Goal: Task Accomplishment & Management: Manage account settings

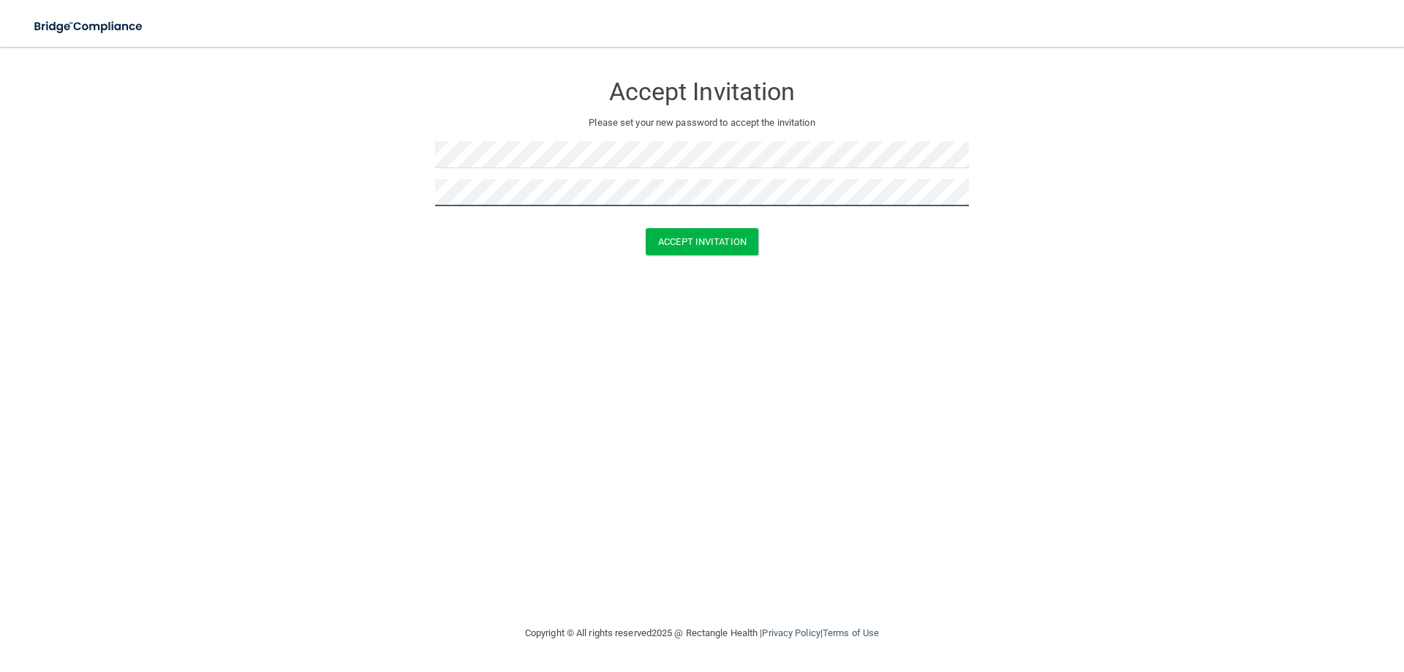
click at [646, 228] on button "Accept Invitation" at bounding box center [702, 241] width 113 height 27
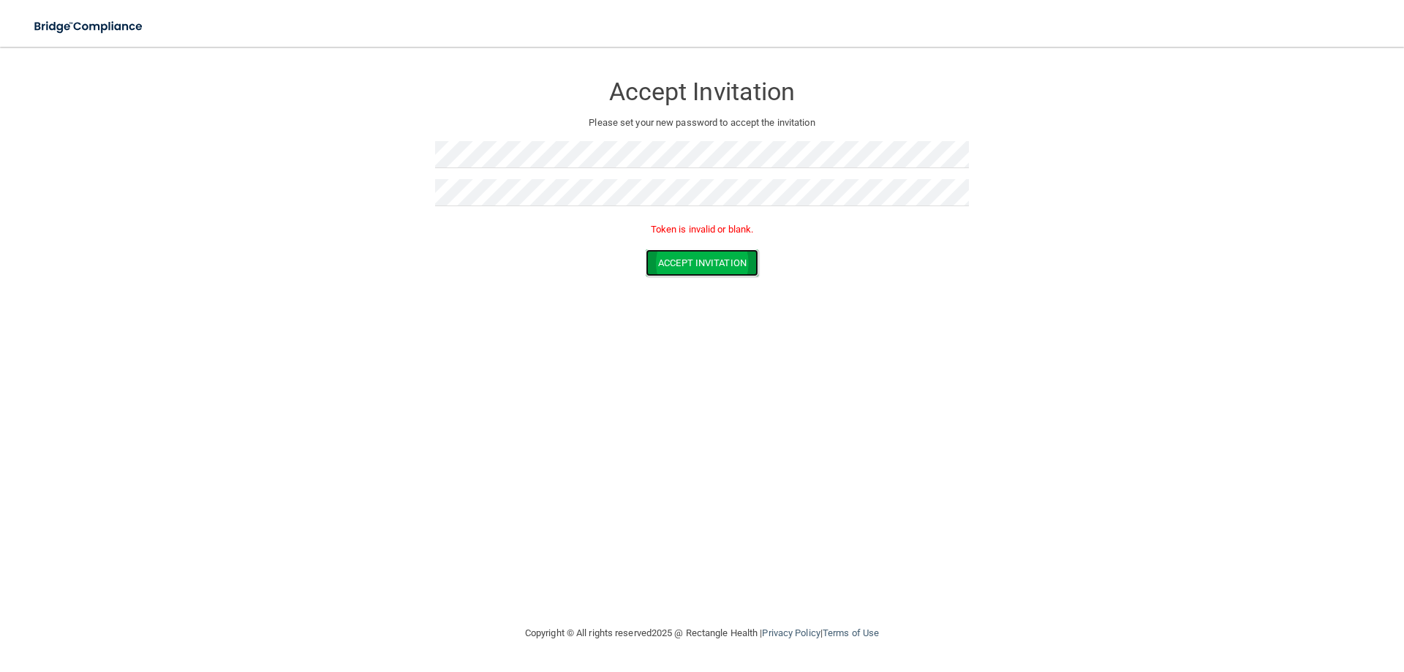
click at [690, 257] on button "Accept Invitation" at bounding box center [702, 262] width 113 height 27
click at [317, 153] on form "Accept Invitation Please set your new password to accept the invitation Token i…" at bounding box center [702, 177] width 1346 height 233
click at [135, 108] on form "Accept Invitation Please set your new password to accept the invitation Token i…" at bounding box center [702, 177] width 1346 height 233
click at [743, 260] on button "Accept Invitation" at bounding box center [702, 262] width 113 height 27
drag, startPoint x: 768, startPoint y: 234, endPoint x: 549, endPoint y: 227, distance: 219.5
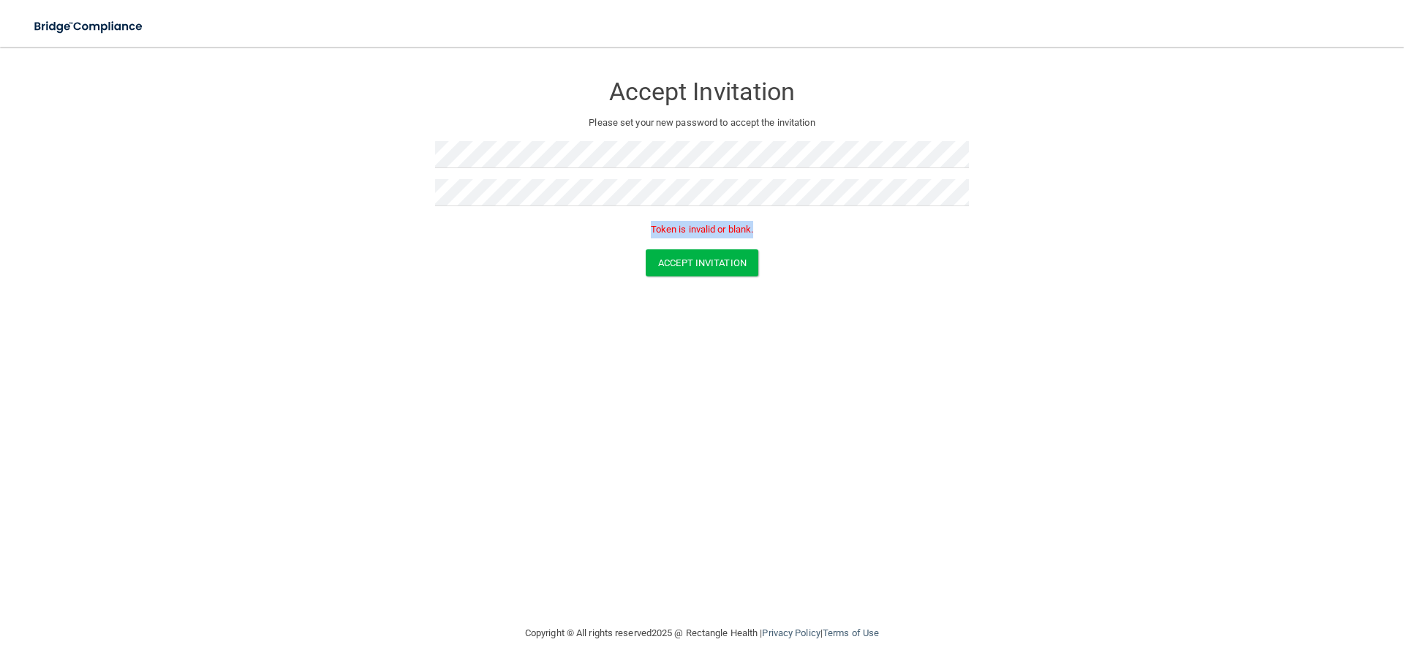
click at [549, 227] on p "Token is invalid or blank." at bounding box center [702, 230] width 534 height 18
click at [619, 225] on p "Token is invalid or blank." at bounding box center [702, 230] width 534 height 18
click at [90, 23] on img at bounding box center [89, 27] width 135 height 30
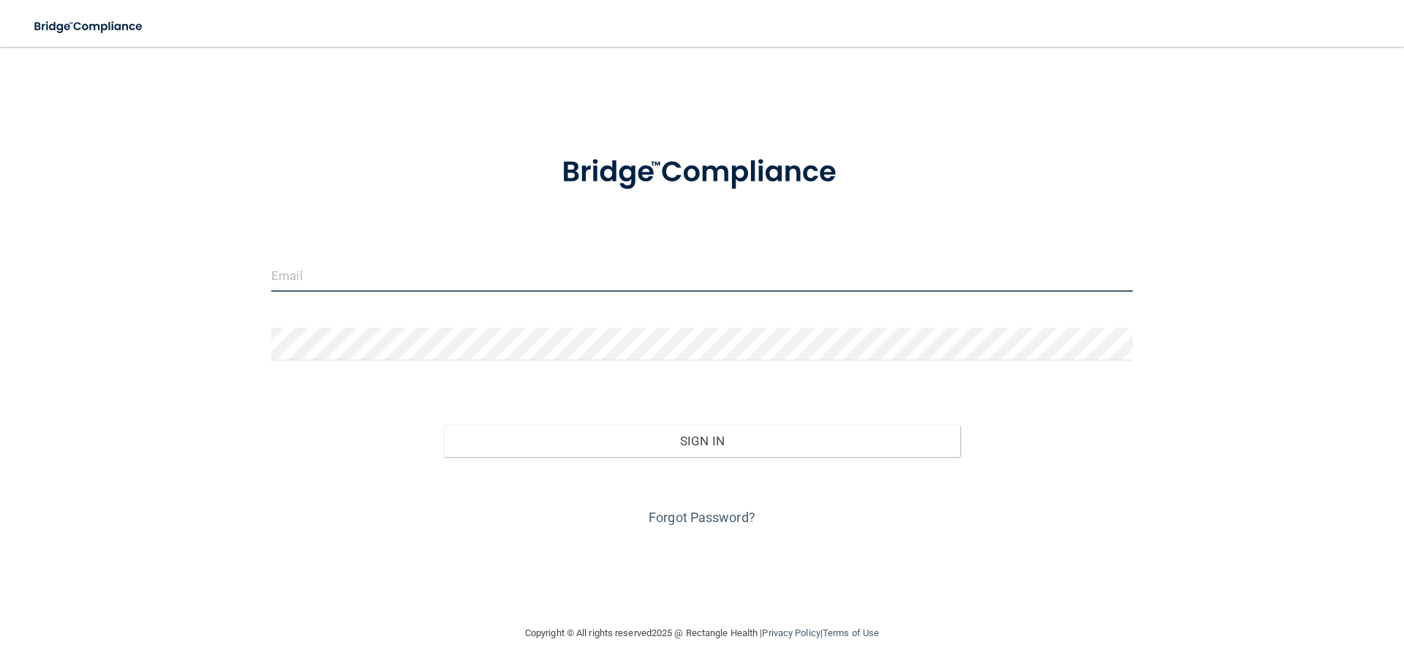
click at [430, 278] on input "email" at bounding box center [702, 275] width 862 height 33
type input "[EMAIL_ADDRESS][DOMAIN_NAME]"
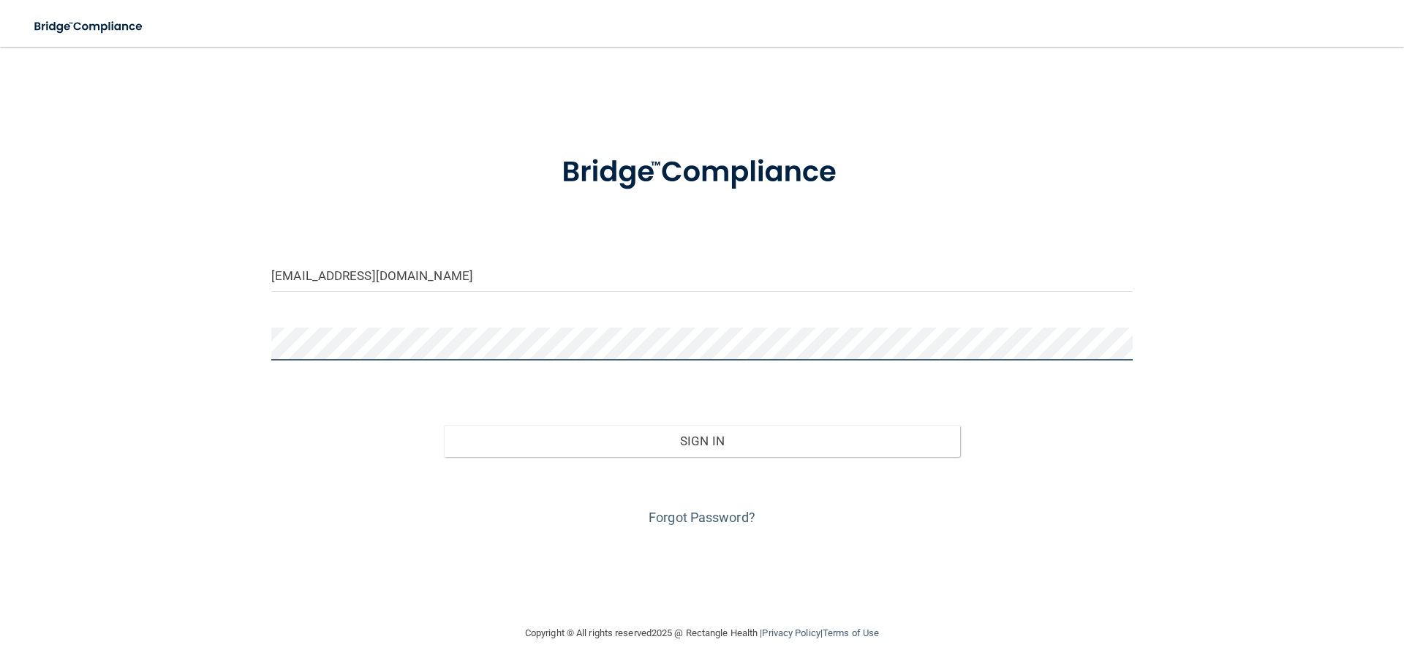
click at [444, 425] on button "Sign In" at bounding box center [702, 441] width 517 height 32
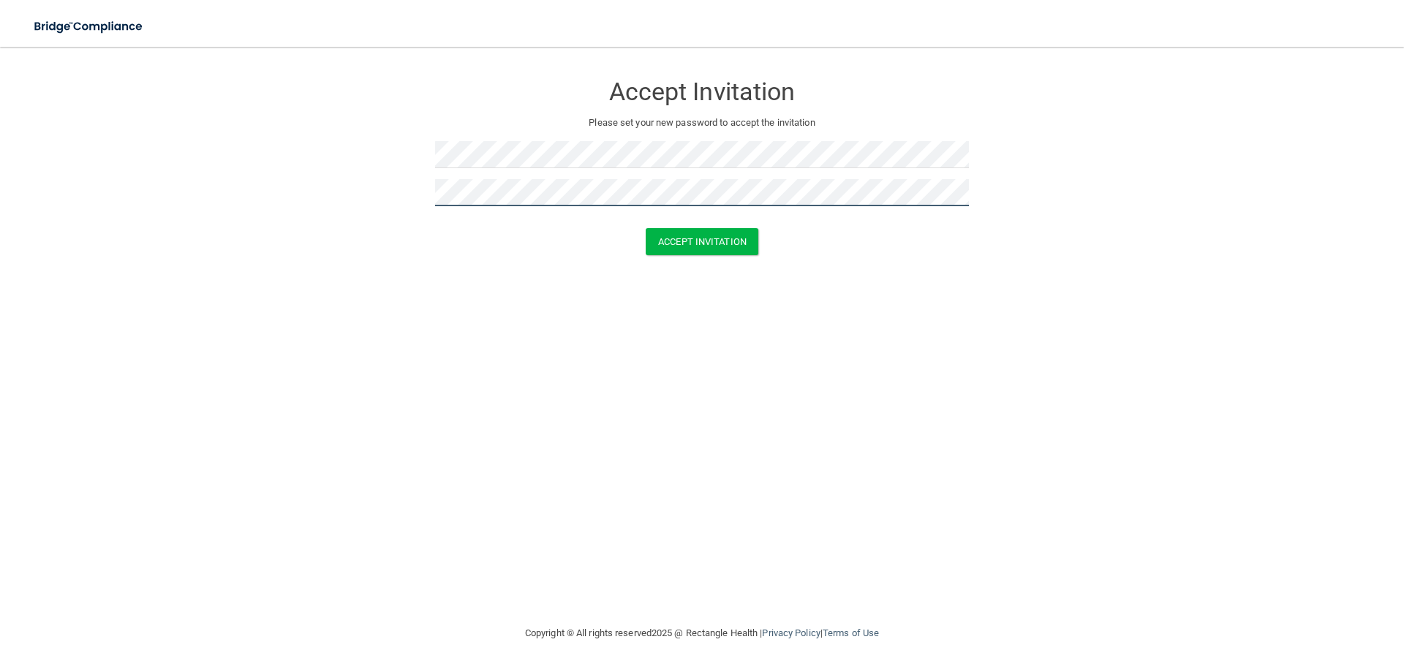
click at [646, 228] on button "Accept Invitation" at bounding box center [702, 241] width 113 height 27
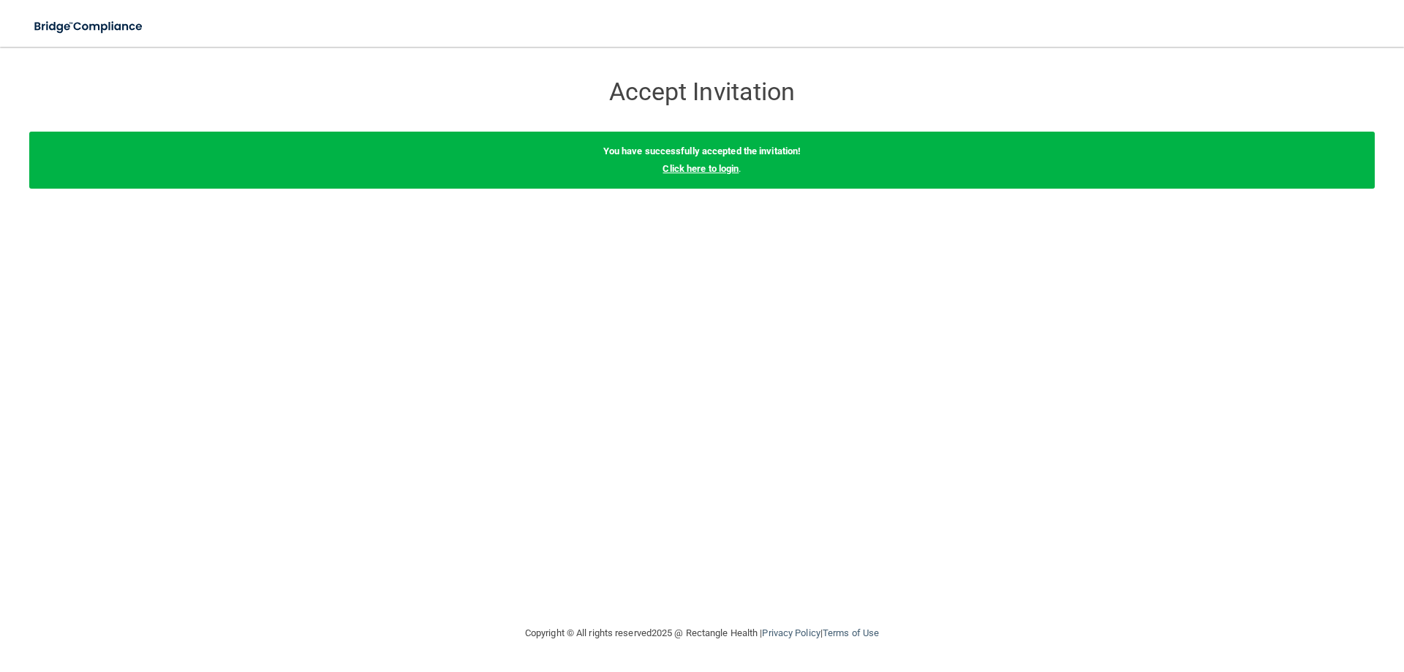
click at [712, 163] on link "Click here to login" at bounding box center [701, 168] width 76 height 11
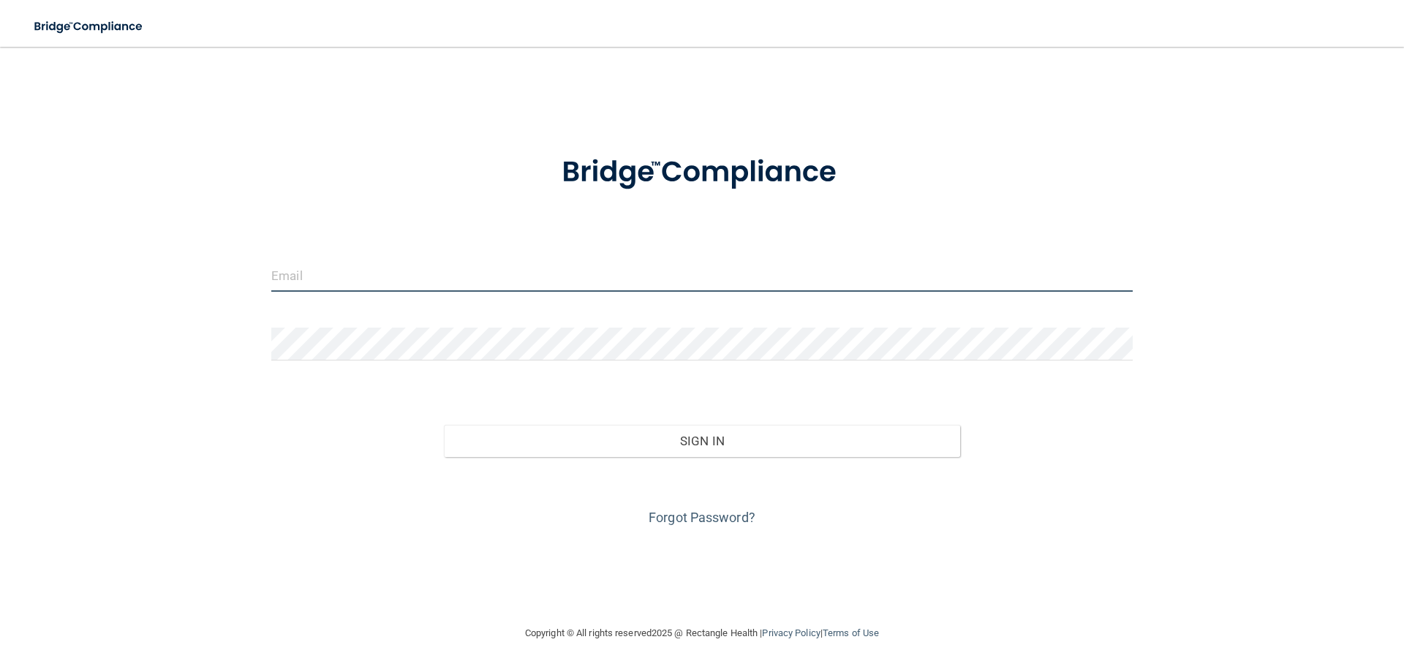
click at [656, 289] on input "email" at bounding box center [702, 275] width 862 height 33
type input "[EMAIL_ADDRESS][DOMAIN_NAME]"
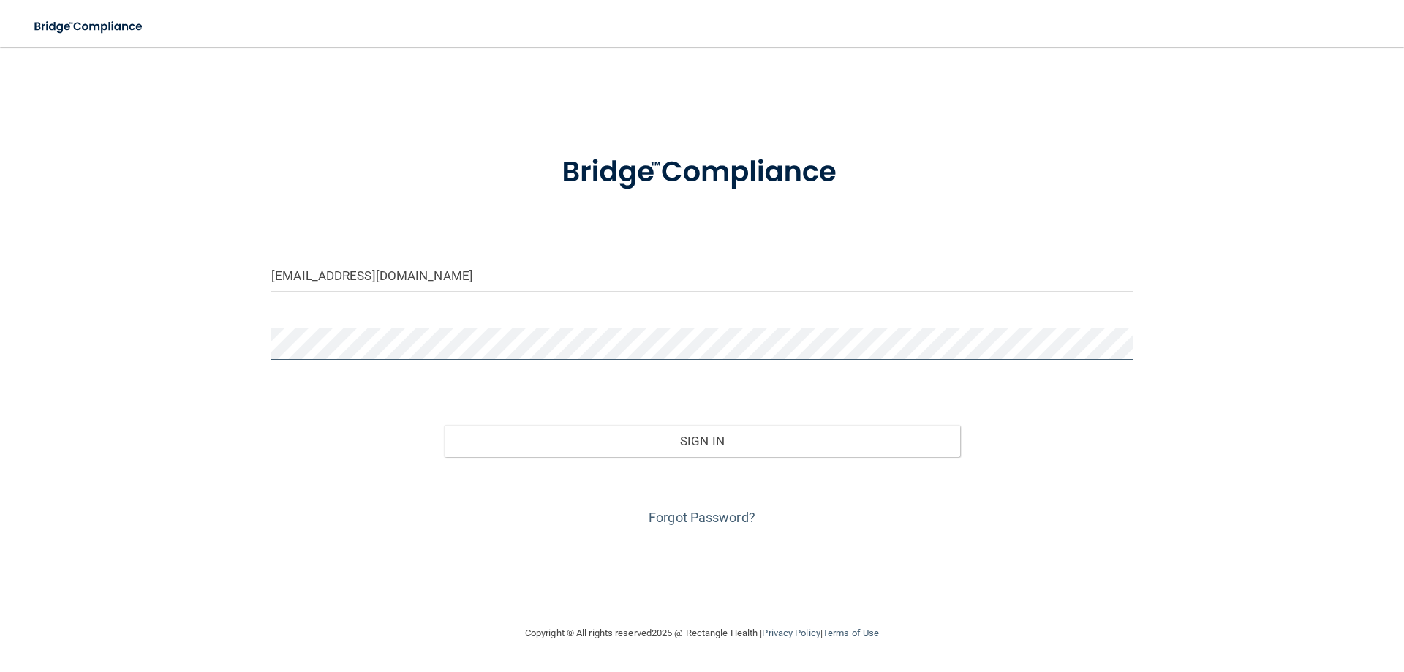
click at [444, 425] on button "Sign In" at bounding box center [702, 441] width 517 height 32
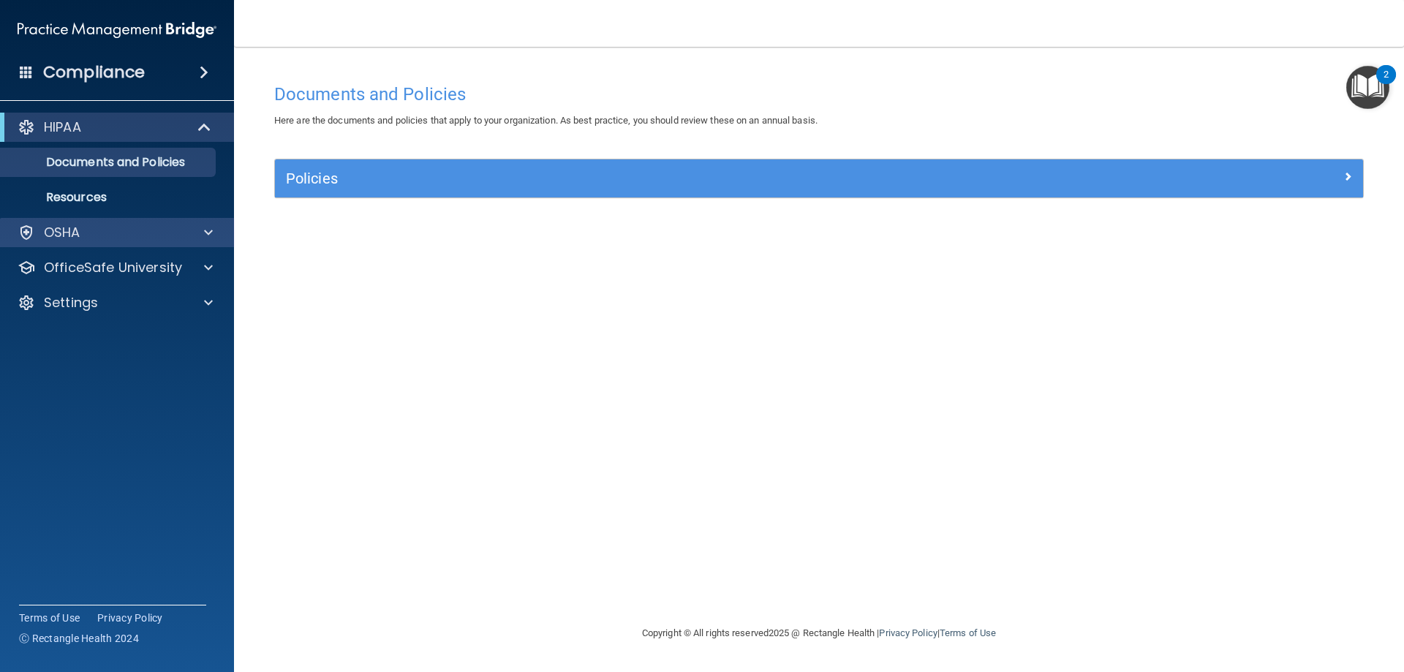
click at [113, 223] on div "OSHA" at bounding box center [117, 232] width 235 height 29
click at [176, 241] on div "OSHA" at bounding box center [97, 233] width 181 height 18
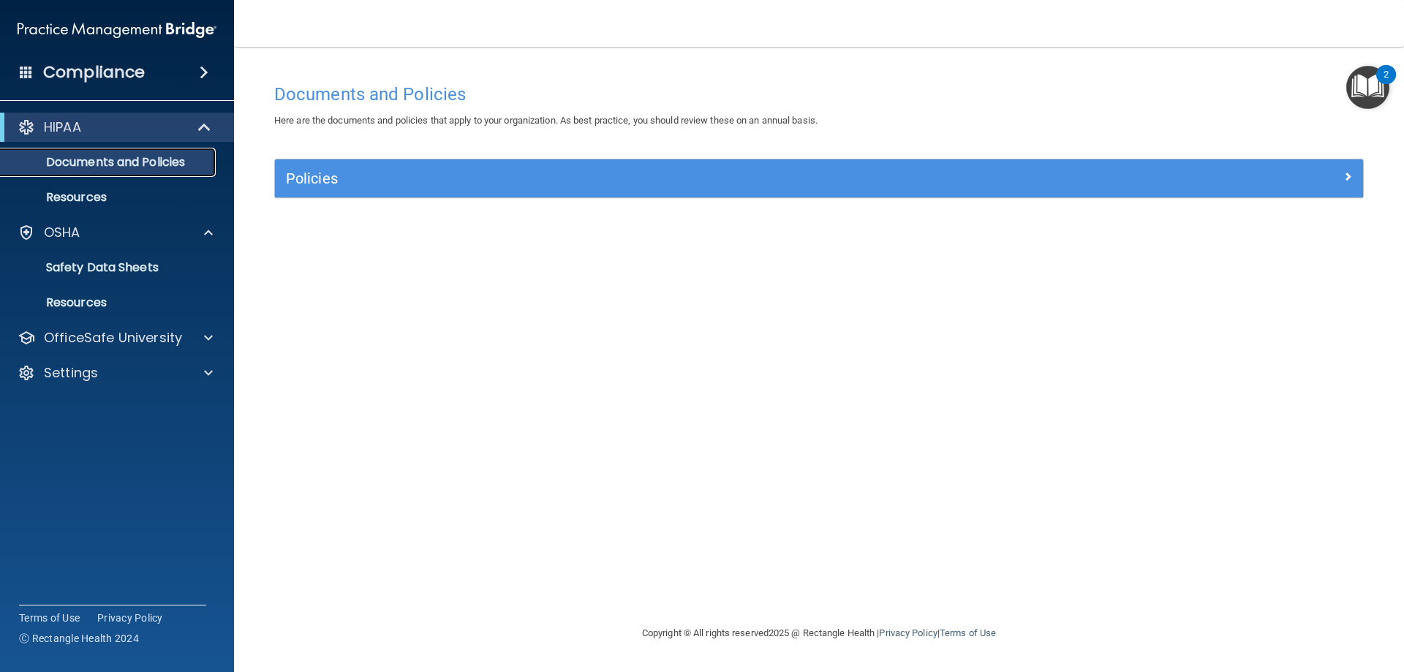
click at [153, 170] on p "Documents and Policies" at bounding box center [110, 162] width 200 height 15
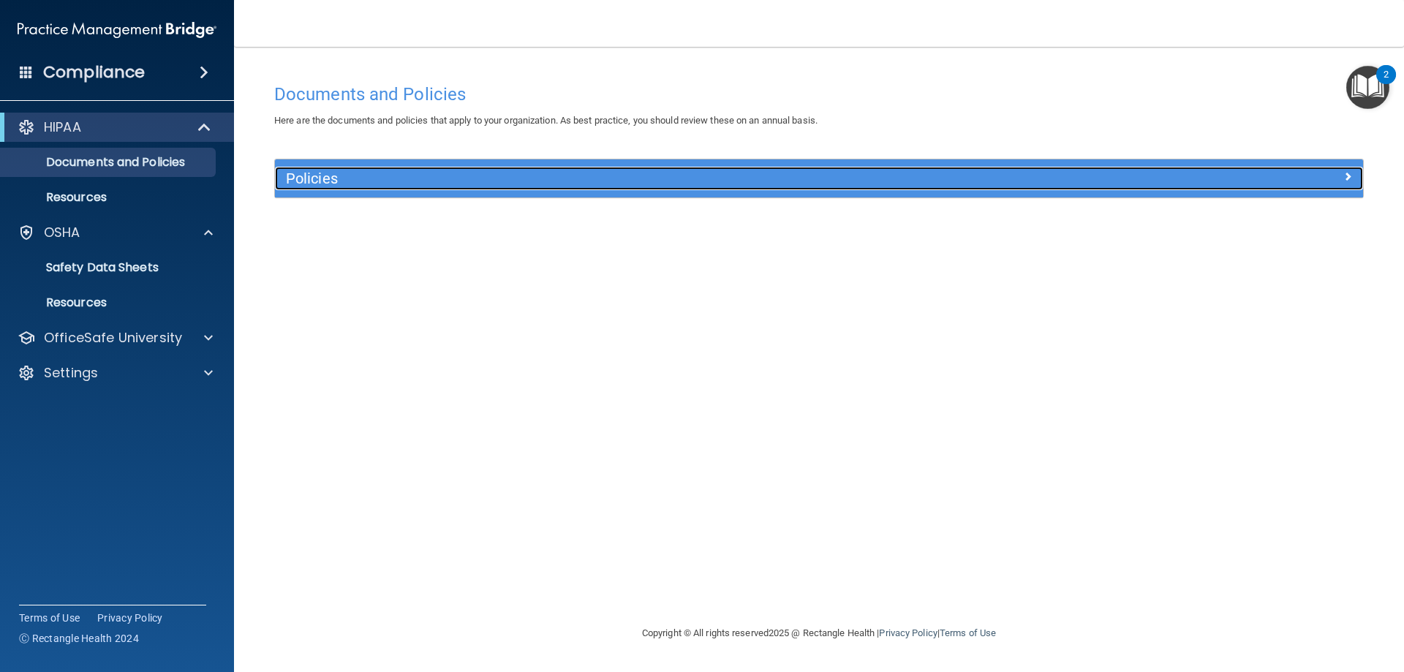
click at [379, 176] on h5 "Policies" at bounding box center [683, 178] width 794 height 16
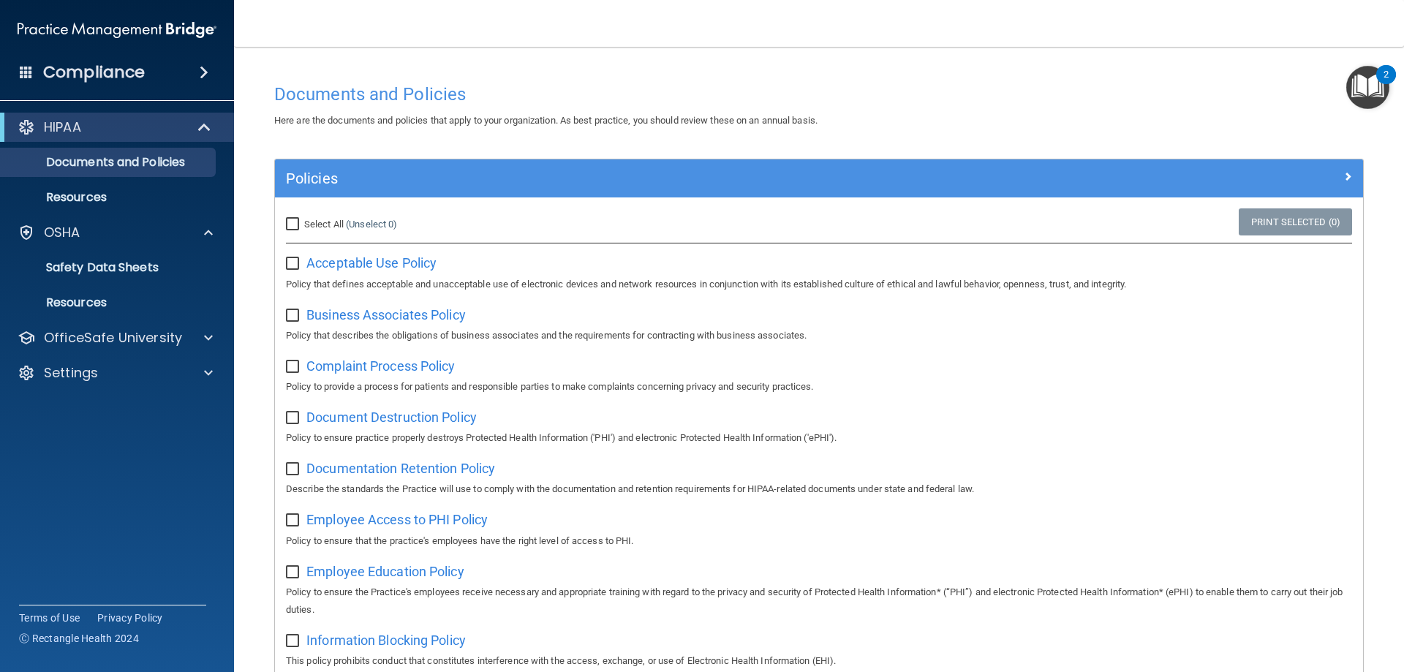
click at [298, 227] on input "Select All (Unselect 0) Unselect All" at bounding box center [294, 225] width 17 height 12
checkbox input "true"
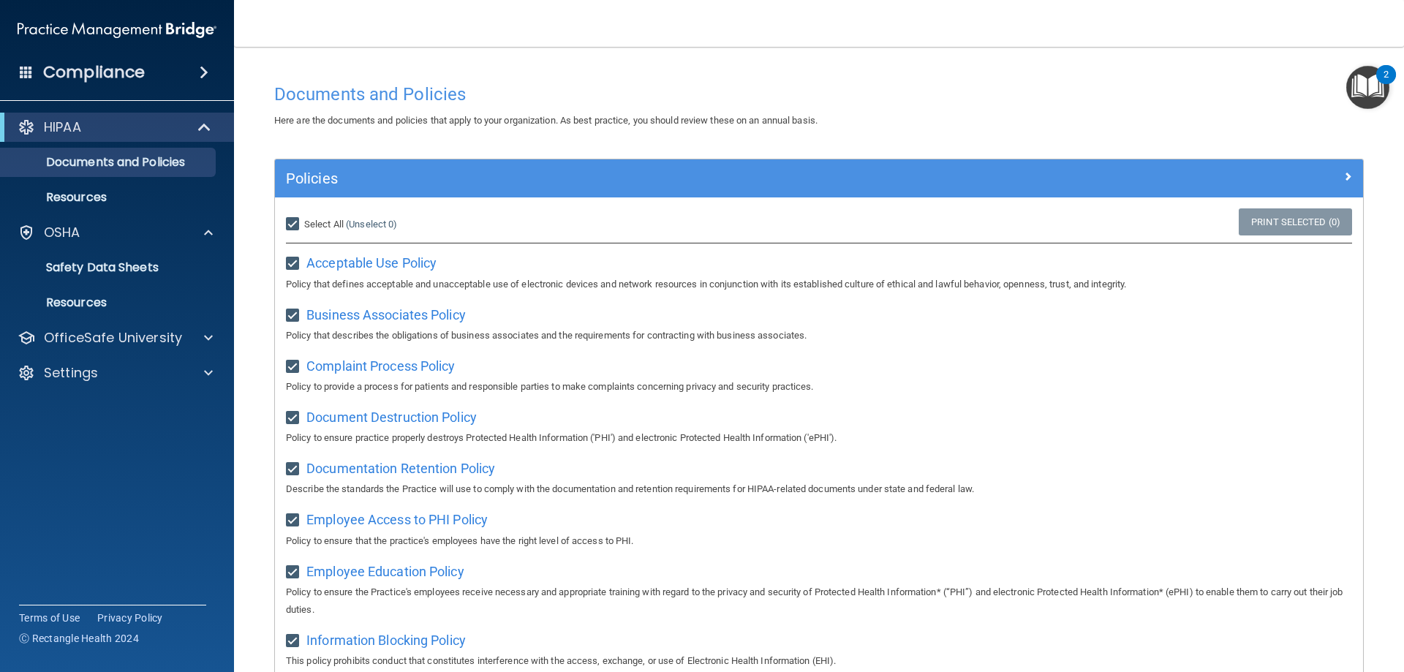
checkbox input "true"
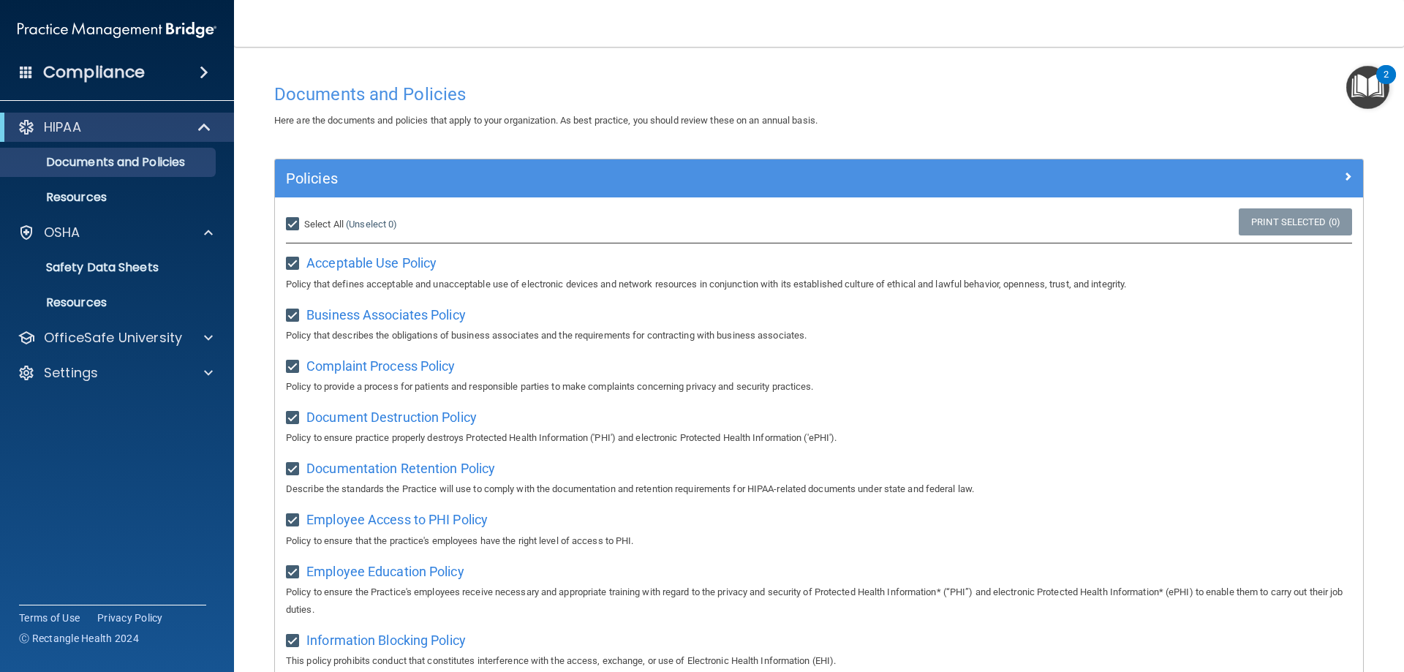
checkbox input "true"
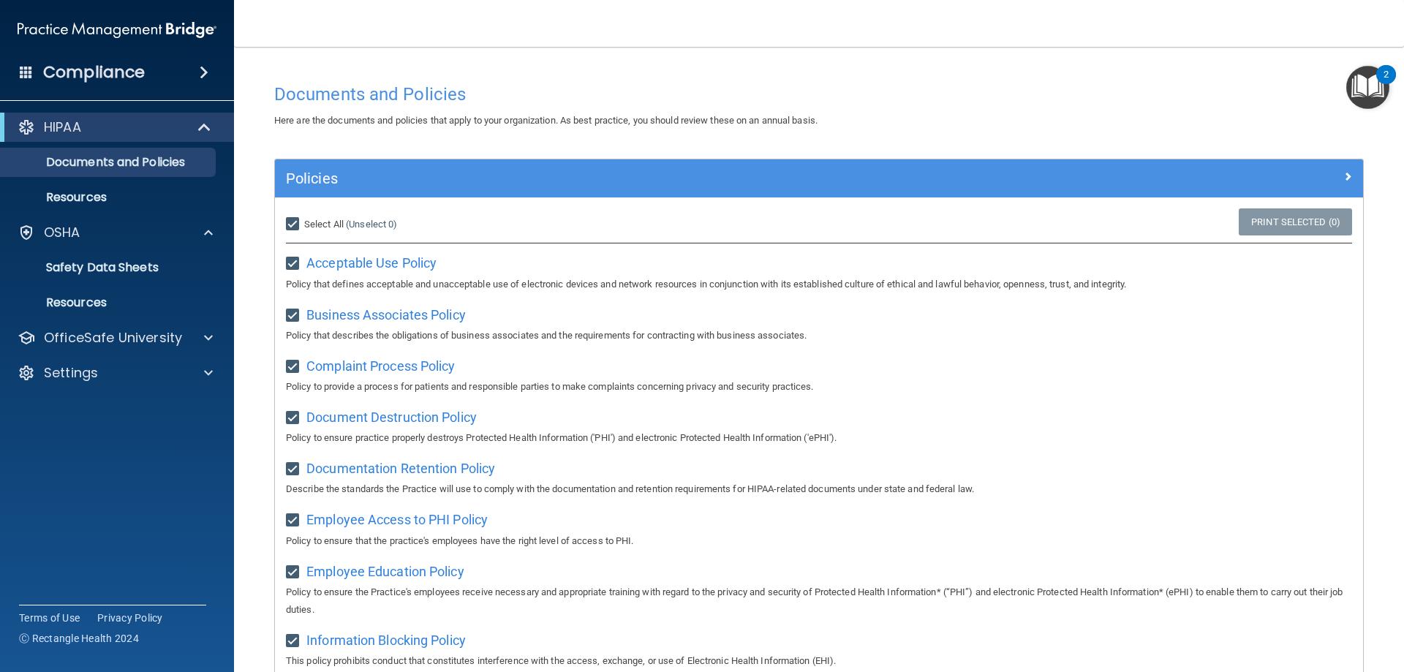
checkbox input "true"
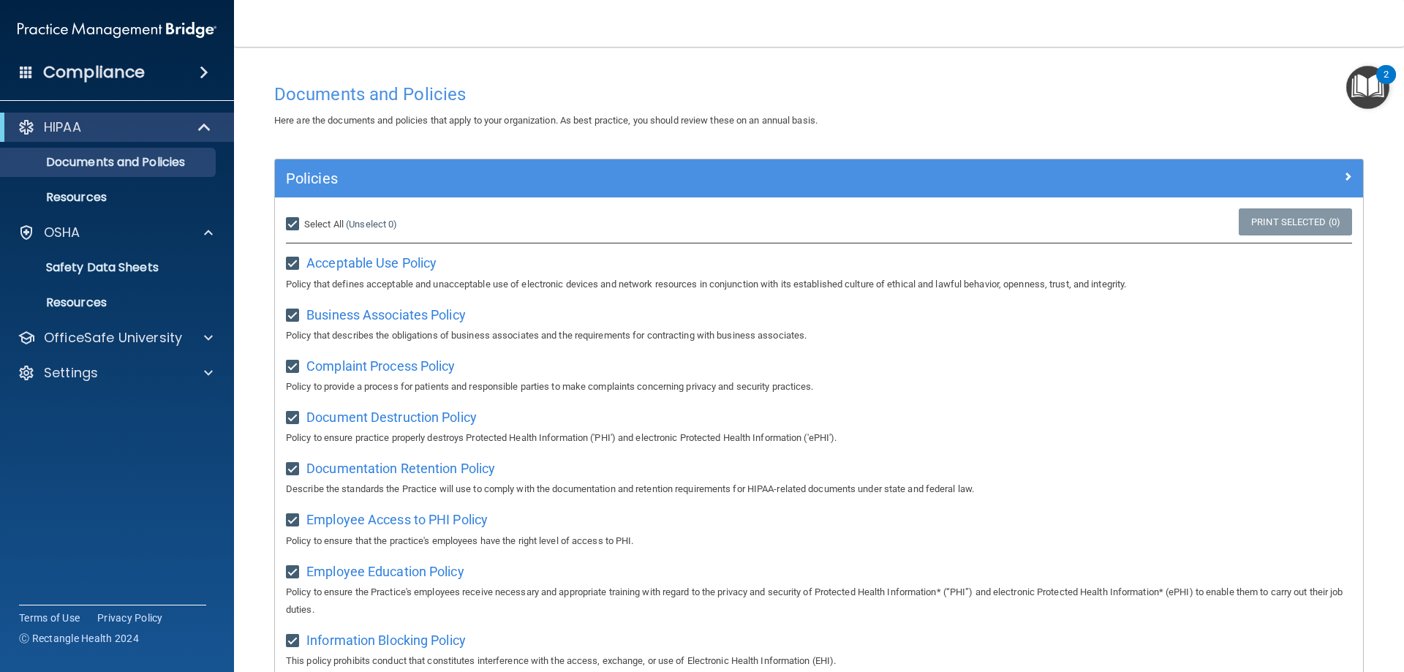
checkbox input "true"
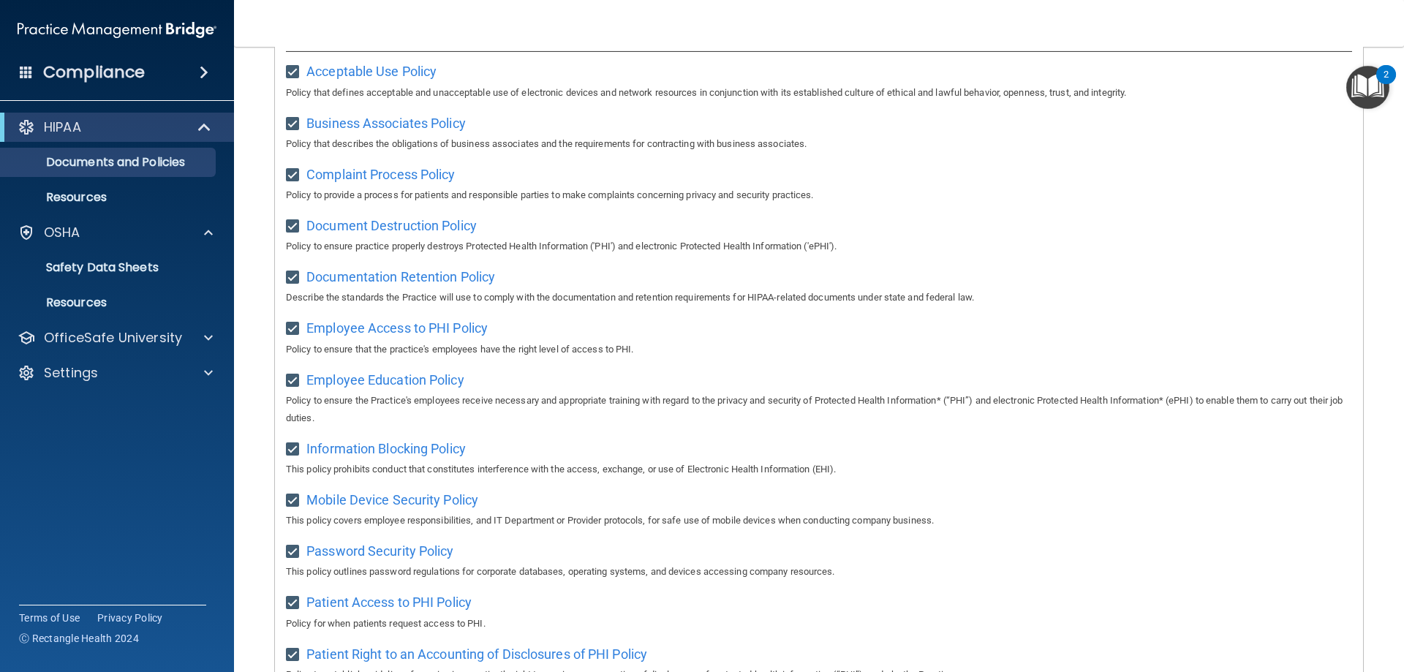
scroll to position [137, 0]
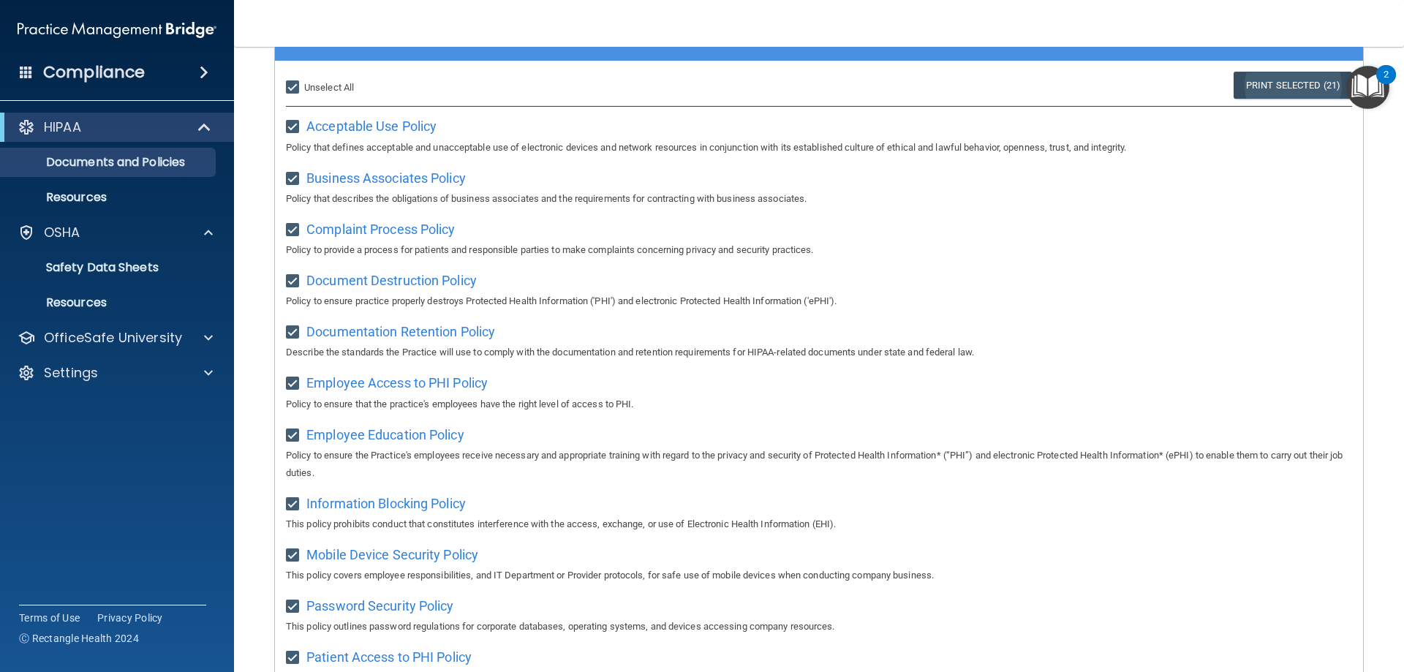
click at [1266, 83] on link "Print Selected (21)" at bounding box center [1293, 85] width 118 height 27
click at [140, 328] on div "OfficeSafe University" at bounding box center [117, 337] width 235 height 29
click at [176, 339] on p "OfficeSafe University" at bounding box center [113, 338] width 138 height 18
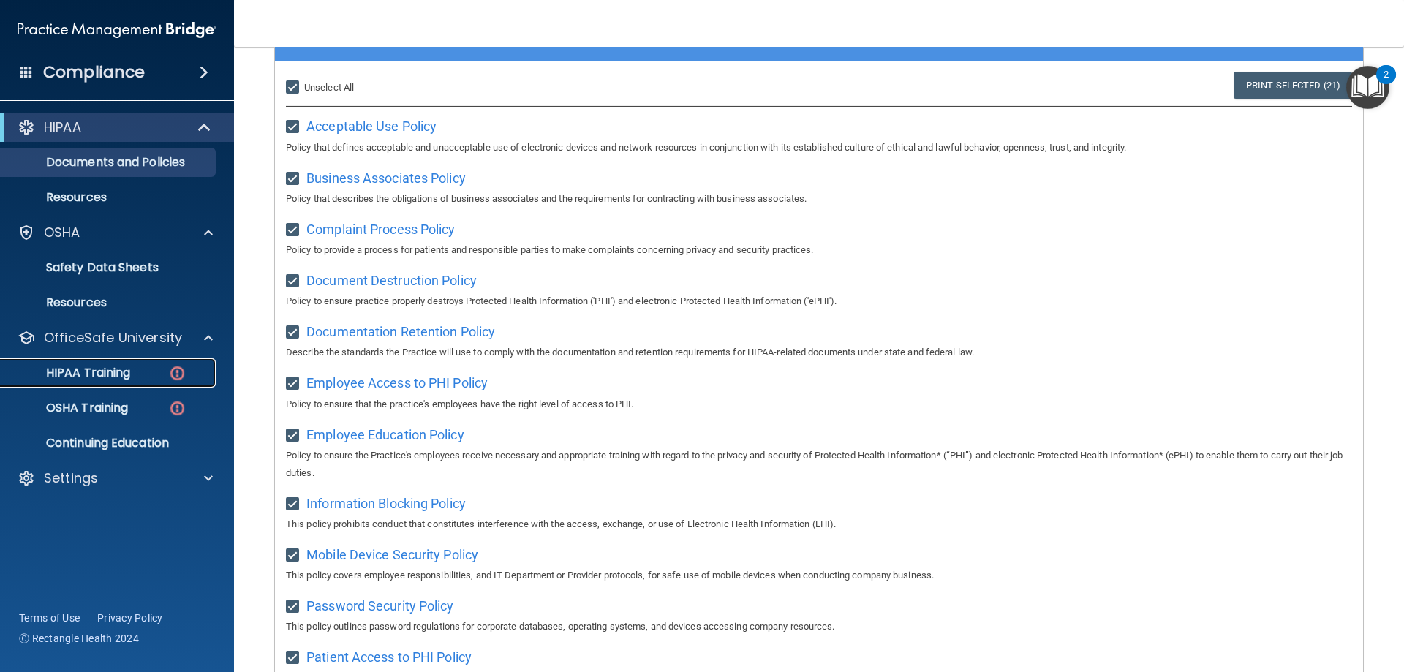
click at [164, 378] on div "HIPAA Training" at bounding box center [110, 373] width 200 height 15
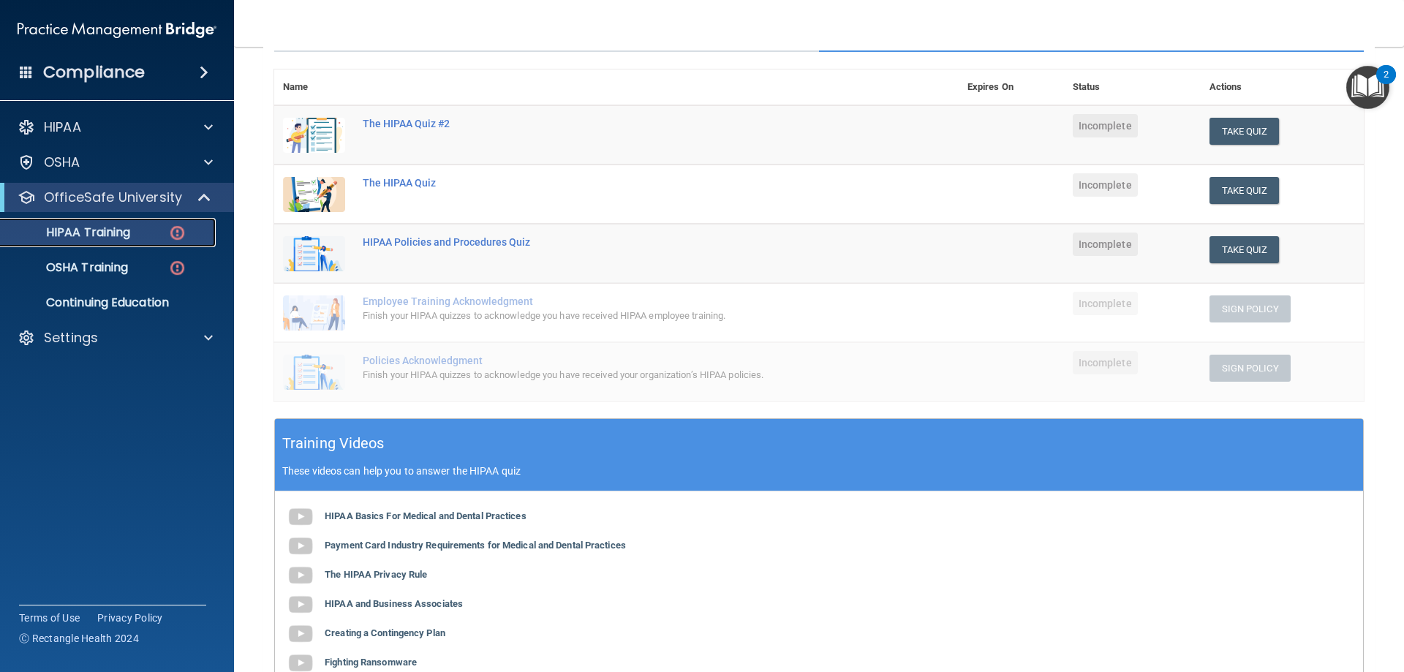
scroll to position [133, 0]
